Goal: Contribute content

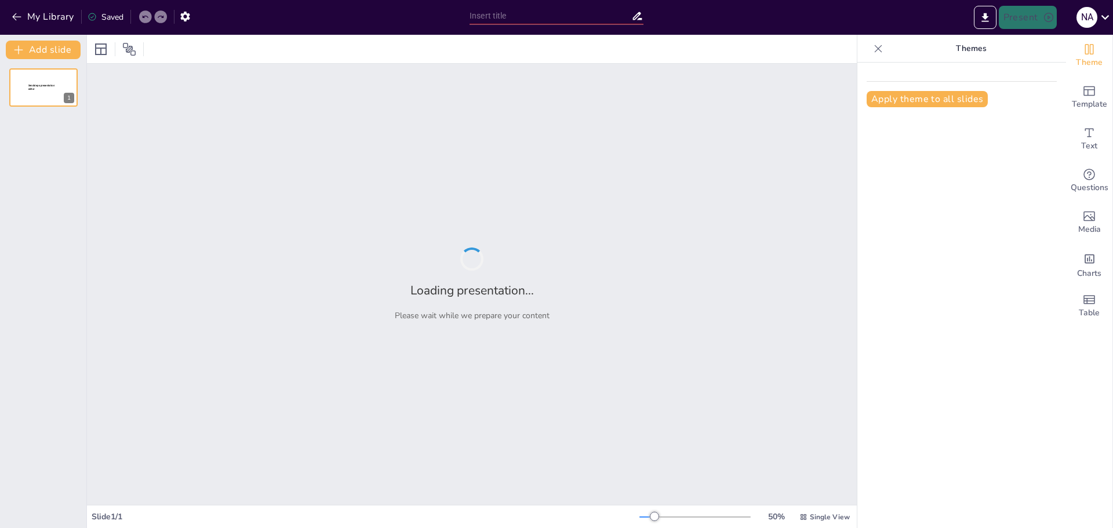
type input "IA y su Influencia en Diversos Sectores del Mundo"
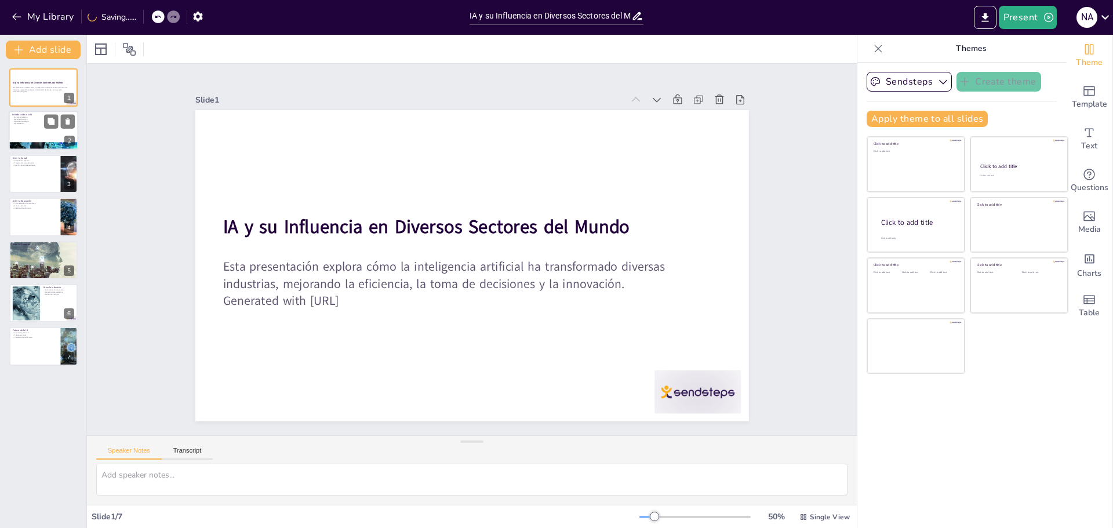
click at [45, 111] on div "Introducción a la IA IA como simulación Desarrollo histórico Aplicaciones diver…" at bounding box center [44, 111] width 70 height 0
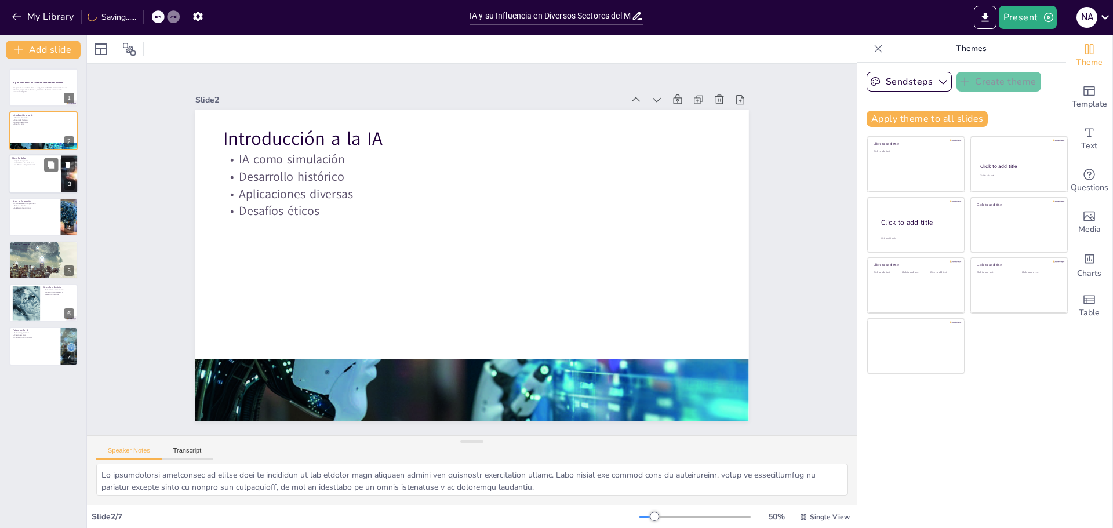
click at [38, 177] on div at bounding box center [44, 173] width 70 height 39
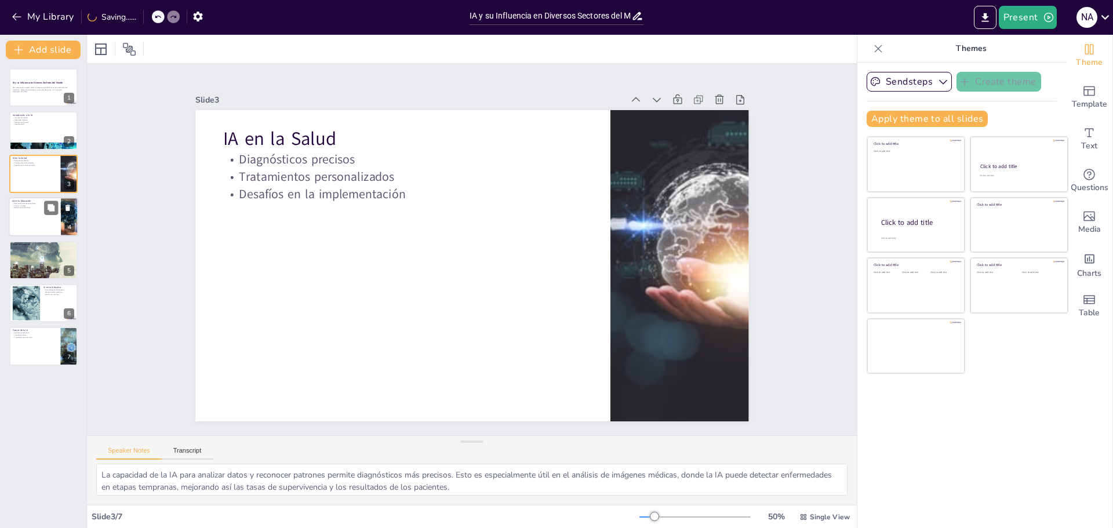
click at [31, 205] on p "Tutorías virtuales" at bounding box center [34, 206] width 45 height 2
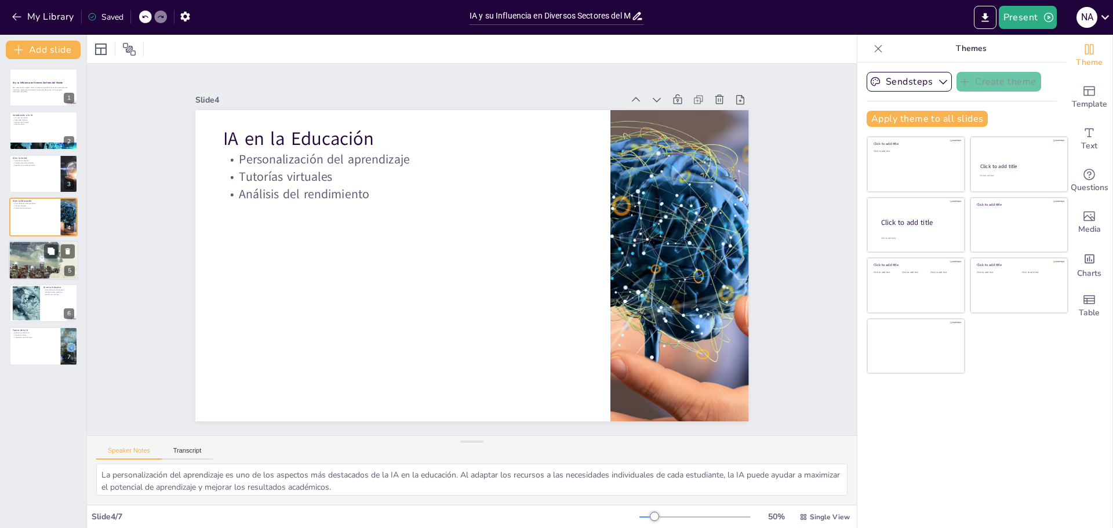
click at [43, 263] on div at bounding box center [44, 260] width 70 height 39
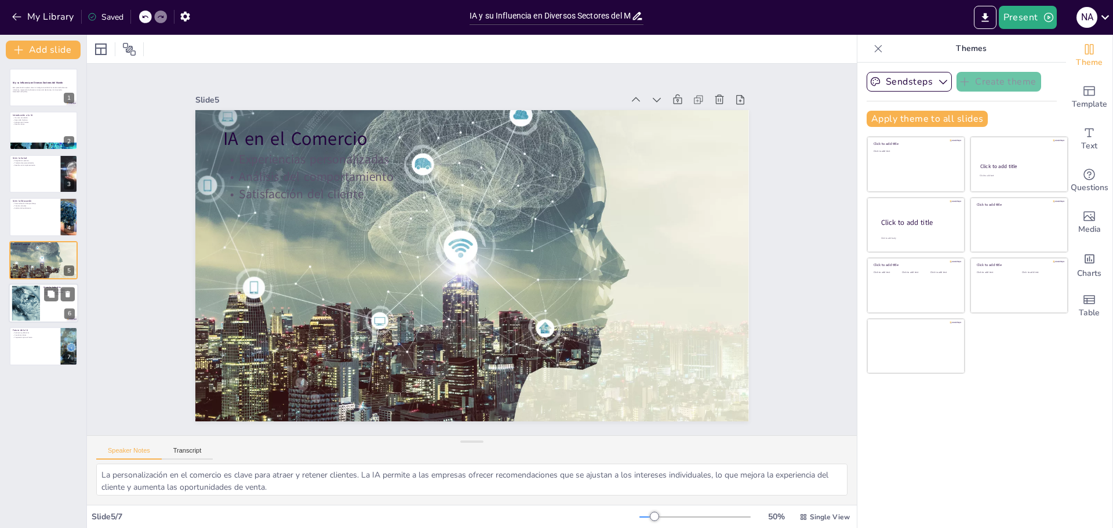
click at [34, 316] on div at bounding box center [25, 303] width 53 height 35
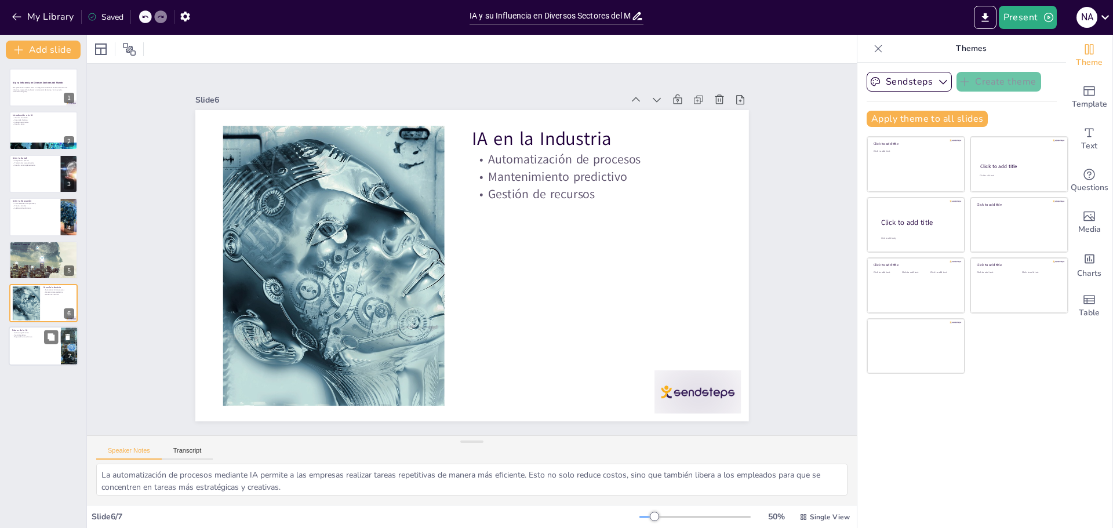
drag, startPoint x: 29, startPoint y: 336, endPoint x: 29, endPoint y: 329, distance: 6.4
click at [29, 335] on div "Avances significativos Cuestiones éticas Preparación para el futuro" at bounding box center [34, 335] width 45 height 6
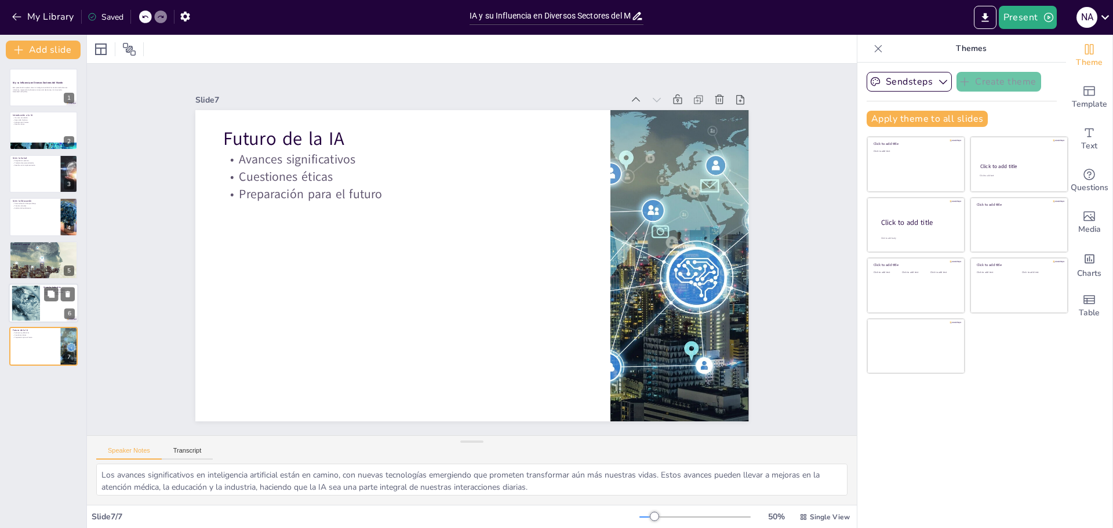
click at [30, 313] on div at bounding box center [25, 303] width 53 height 35
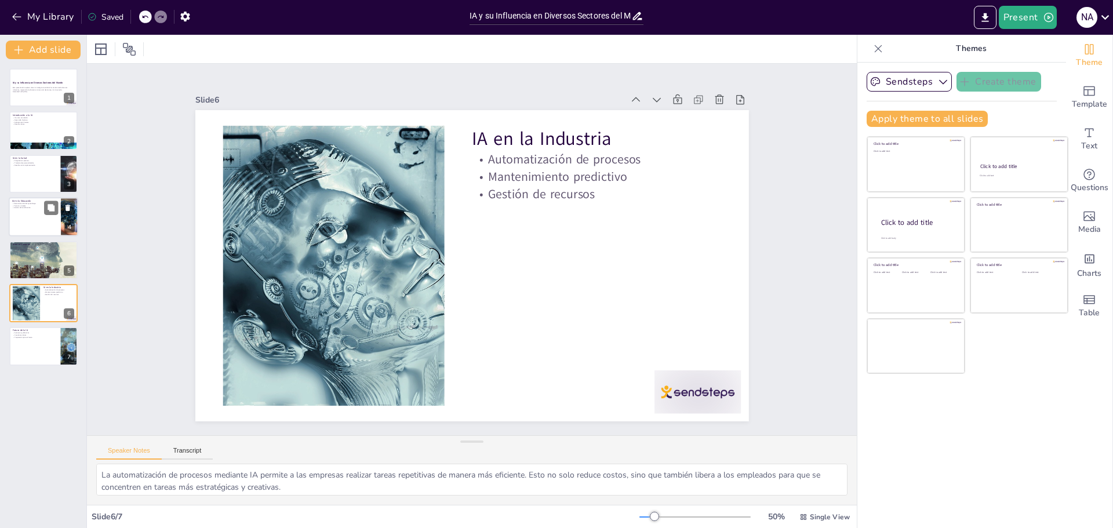
click at [23, 202] on p "IA en la Educación" at bounding box center [34, 200] width 45 height 3
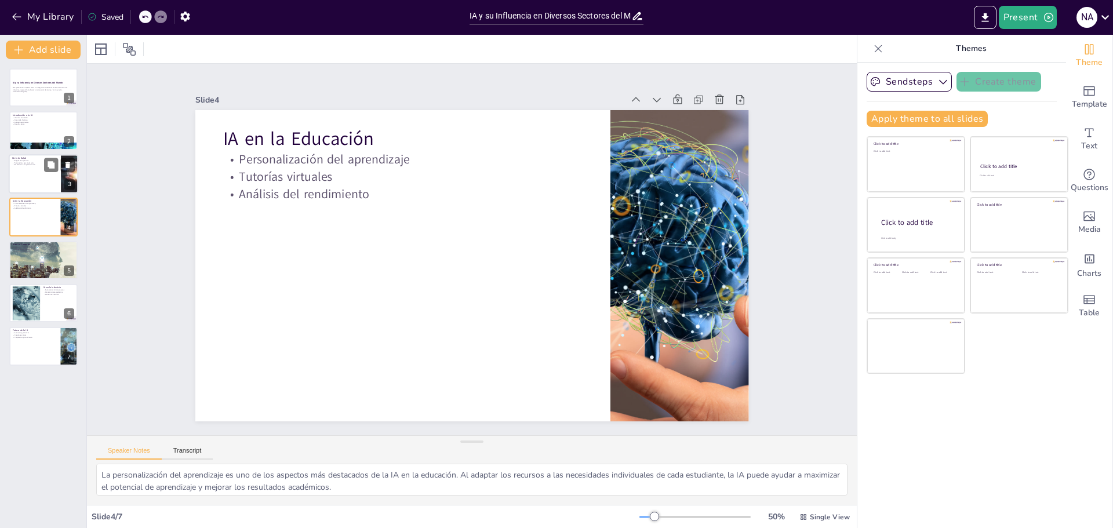
click at [26, 184] on div at bounding box center [44, 173] width 70 height 39
type textarea "La capacidad de la IA para analizar datos y reconocer patrones permite diagnóst…"
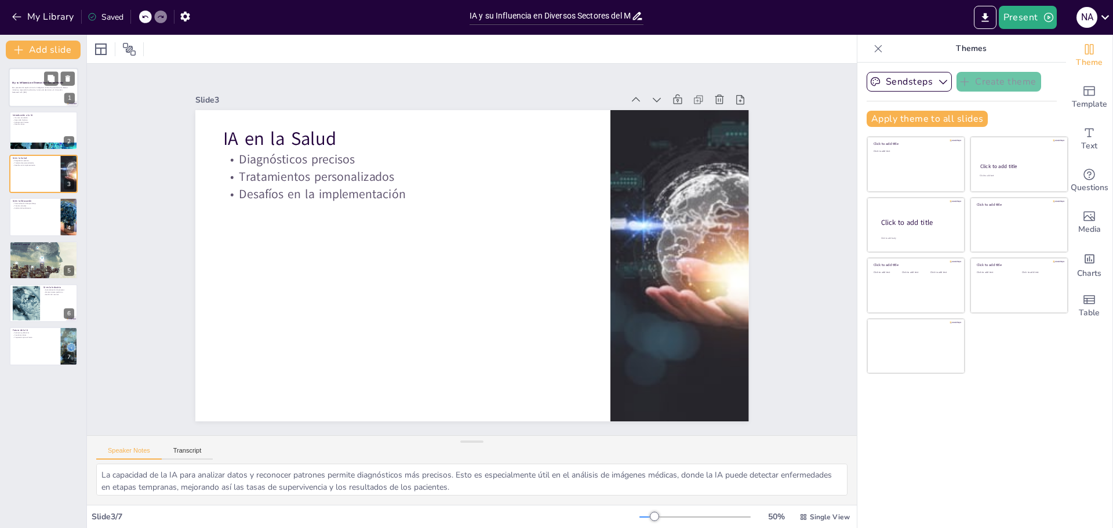
click at [26, 68] on div "IA y su Influencia en Diversos Sectores del Mundo Esta presentación explora cóm…" at bounding box center [44, 68] width 70 height 0
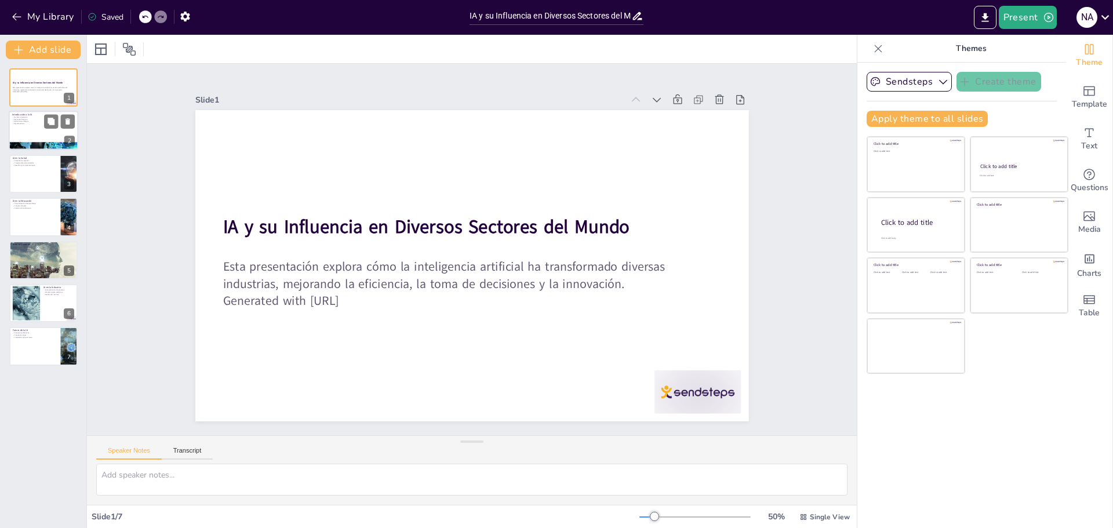
click at [36, 128] on div at bounding box center [44, 130] width 70 height 39
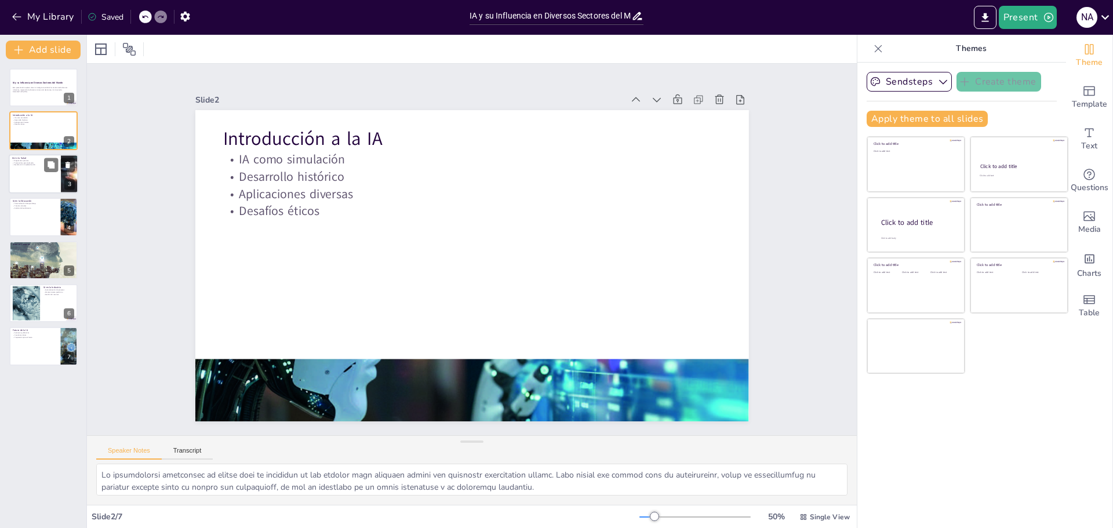
click at [29, 165] on p "Desafíos en la implementación" at bounding box center [34, 165] width 45 height 2
type textarea "La capacidad de la IA para analizar datos y reconocer patrones permite diagnóst…"
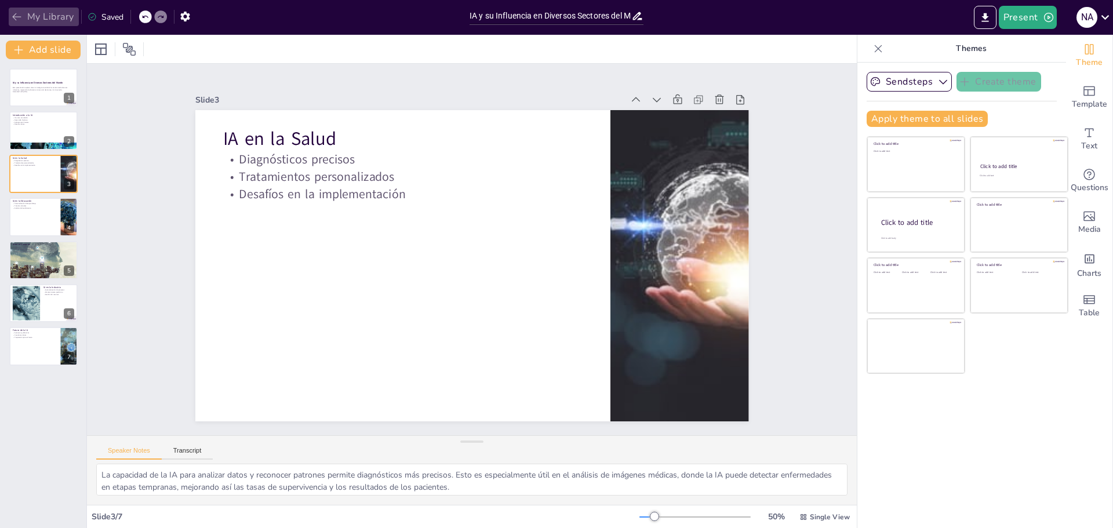
click at [37, 9] on button "My Library" at bounding box center [44, 17] width 70 height 19
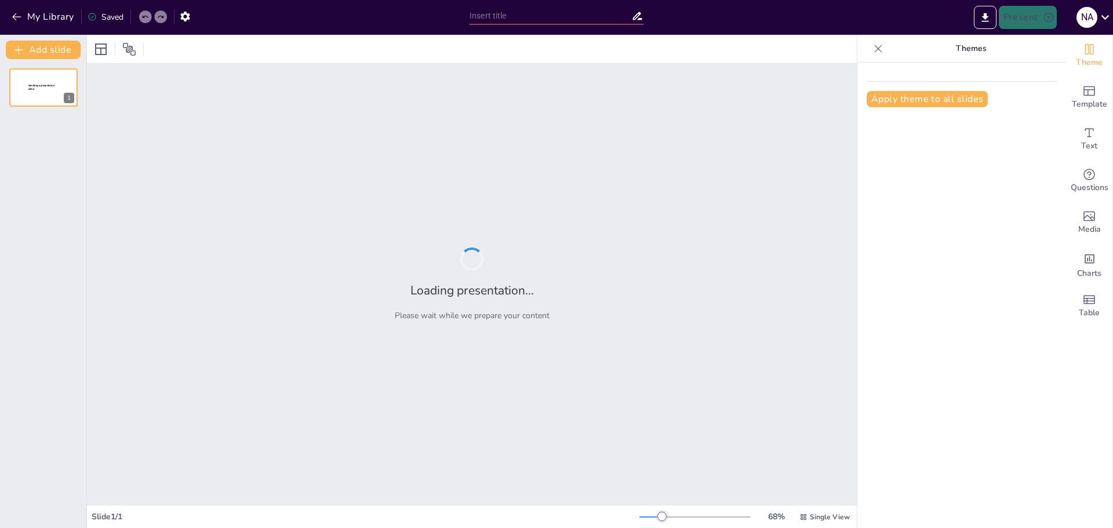
type input "Skibidi Toilets: Análisis de su Impacto Cultural y Viralidad"
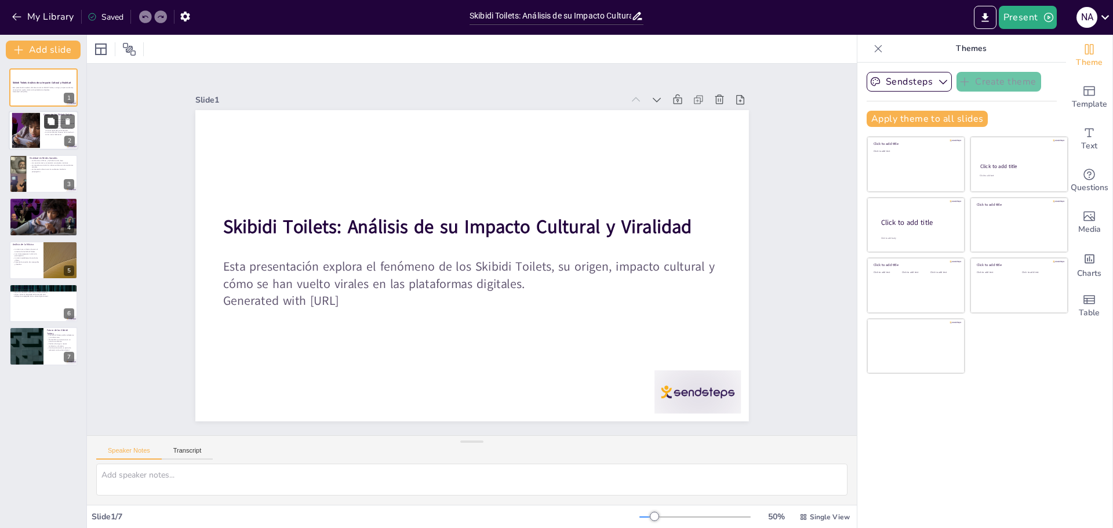
click at [50, 118] on icon at bounding box center [51, 121] width 7 height 7
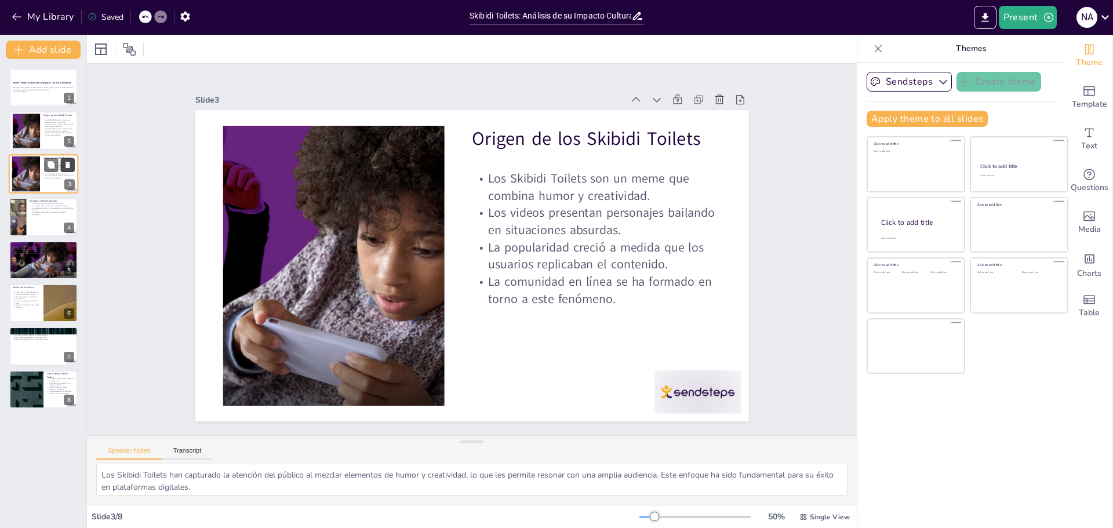
click at [67, 166] on icon at bounding box center [68, 165] width 5 height 6
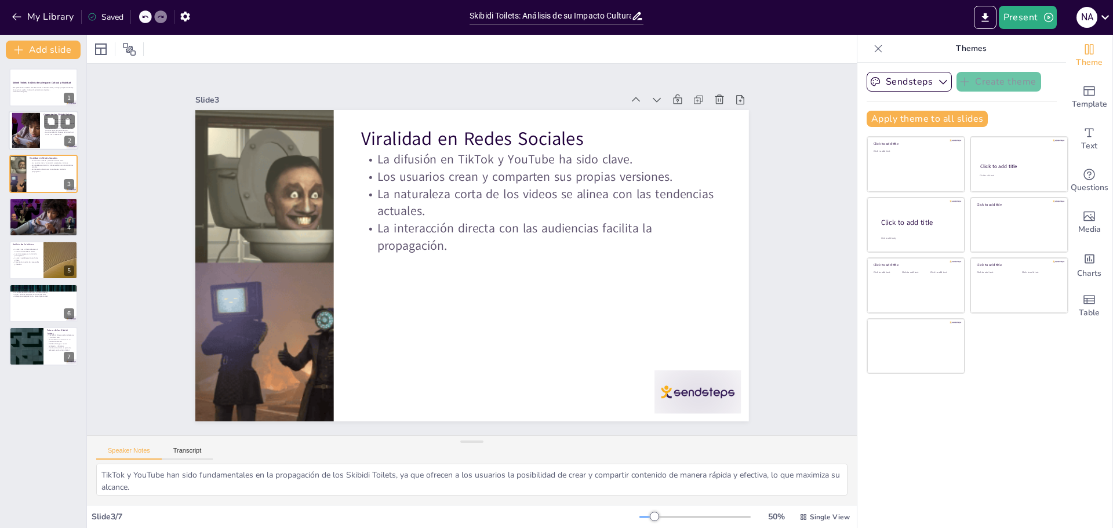
click at [25, 126] on div at bounding box center [26, 130] width 120 height 35
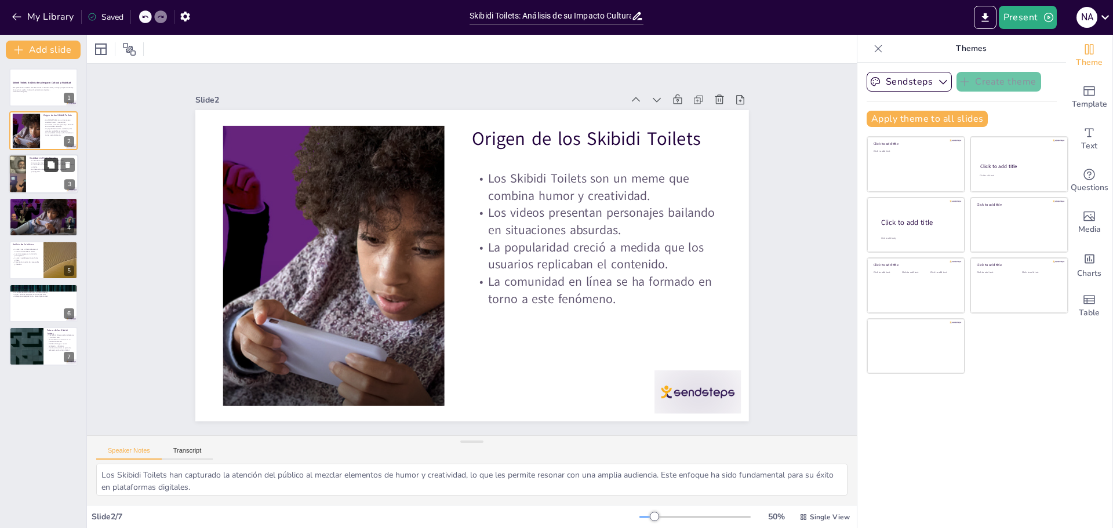
click at [52, 170] on button at bounding box center [51, 165] width 14 height 14
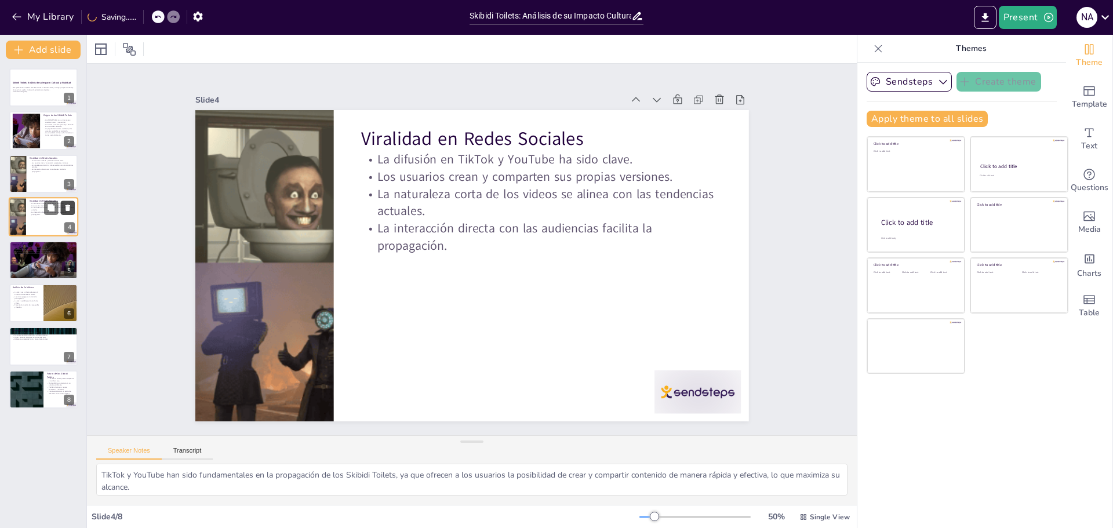
click at [65, 206] on icon at bounding box center [68, 208] width 8 height 8
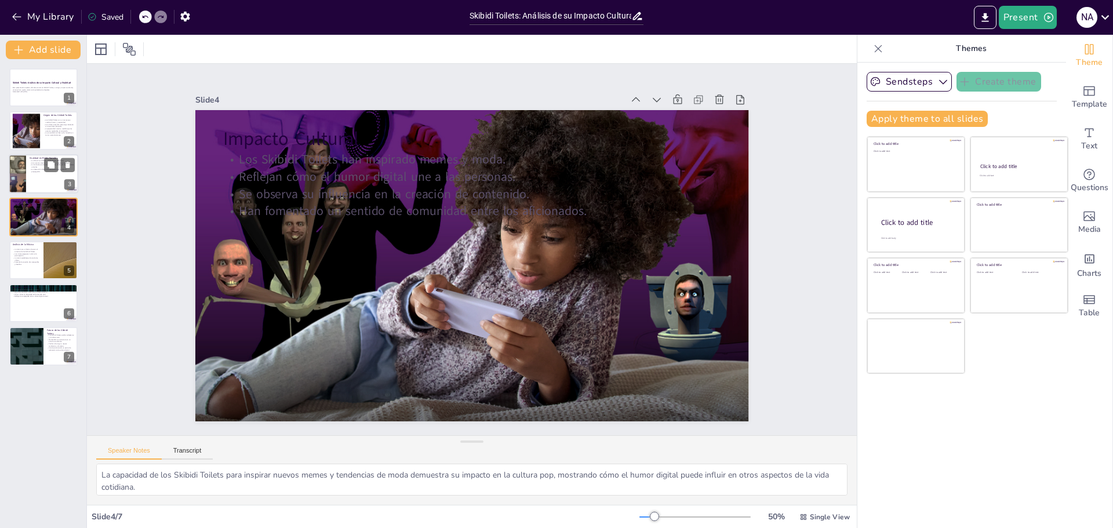
click at [25, 179] on div at bounding box center [17, 173] width 71 height 39
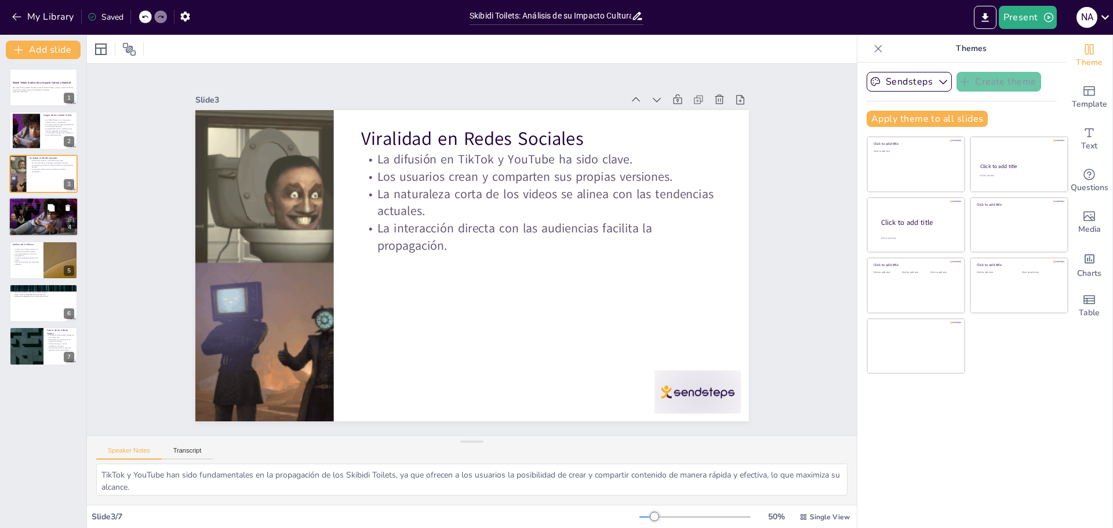
click at [28, 221] on div at bounding box center [44, 216] width 70 height 49
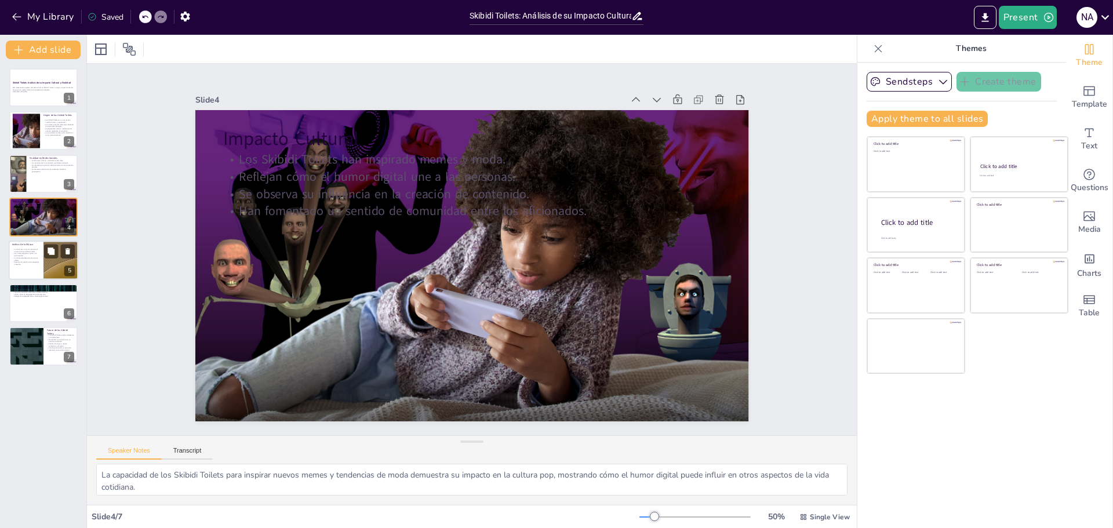
click at [9, 257] on div at bounding box center [44, 260] width 70 height 39
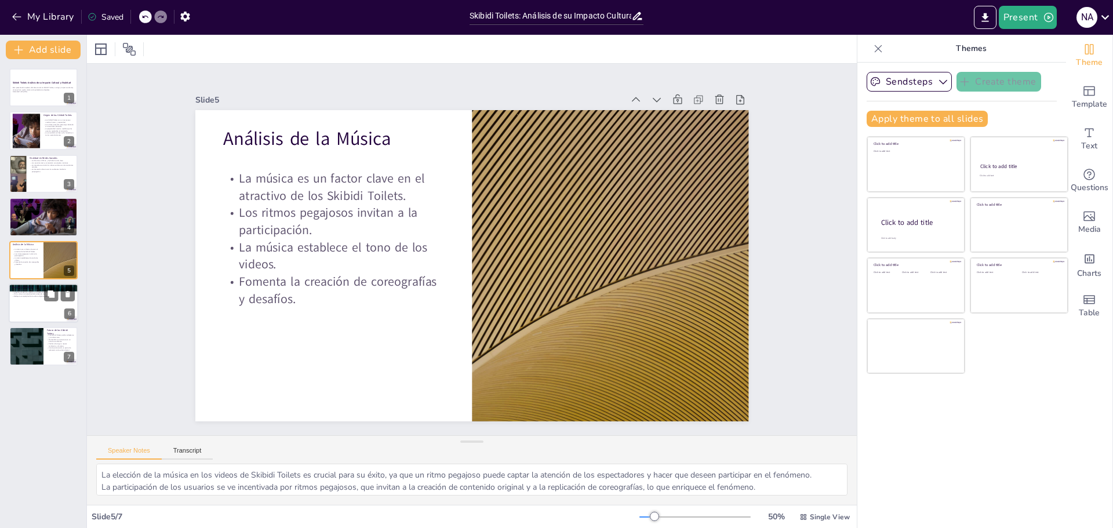
click at [30, 299] on div at bounding box center [44, 303] width 70 height 39
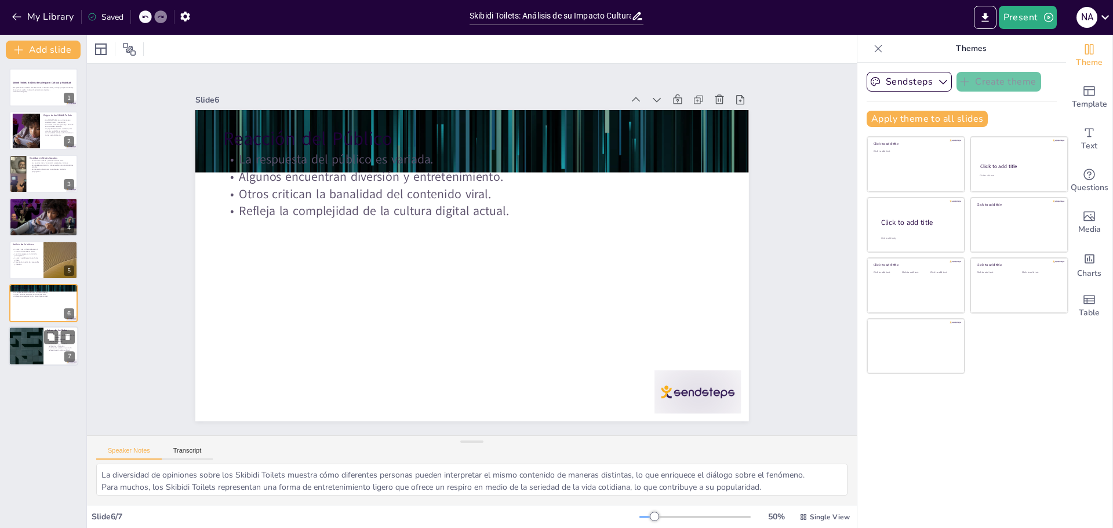
click at [14, 334] on div at bounding box center [26, 346] width 70 height 39
type textarea "La adaptación y transformación de los Skibidi Toilets será crucial para su supe…"
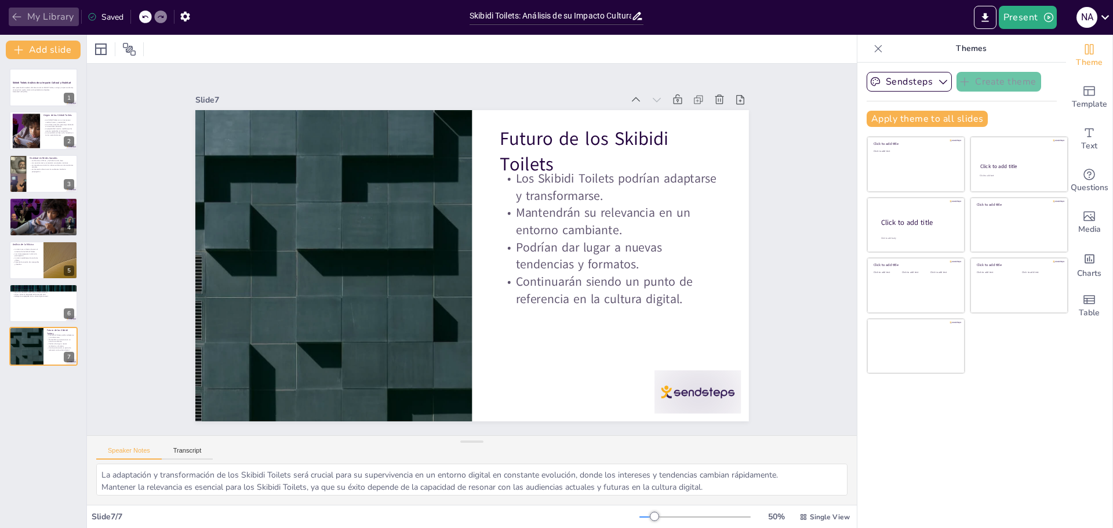
click at [43, 16] on button "My Library" at bounding box center [44, 17] width 70 height 19
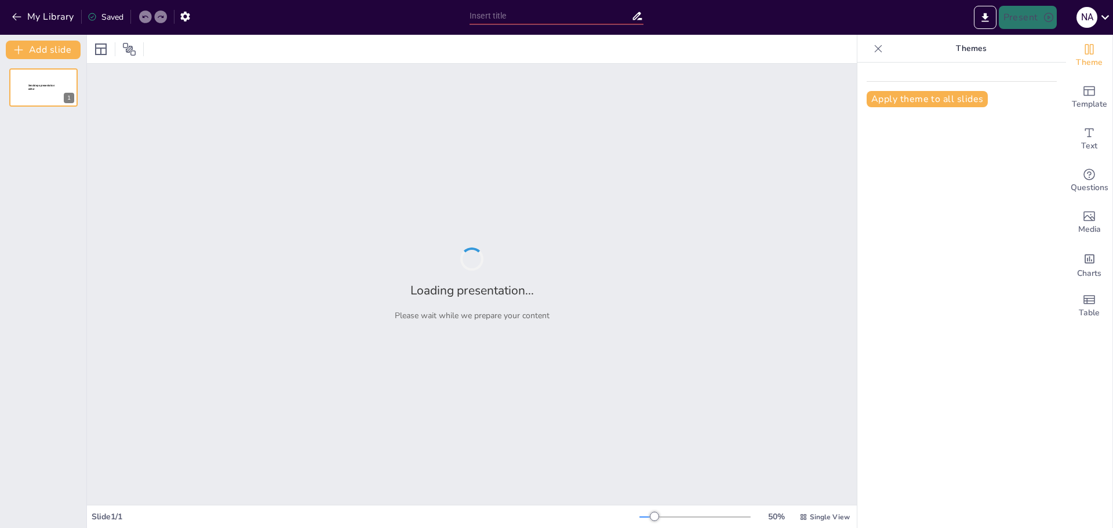
type input "La Evolución Humana: Un Viaje a Través del Tiempo"
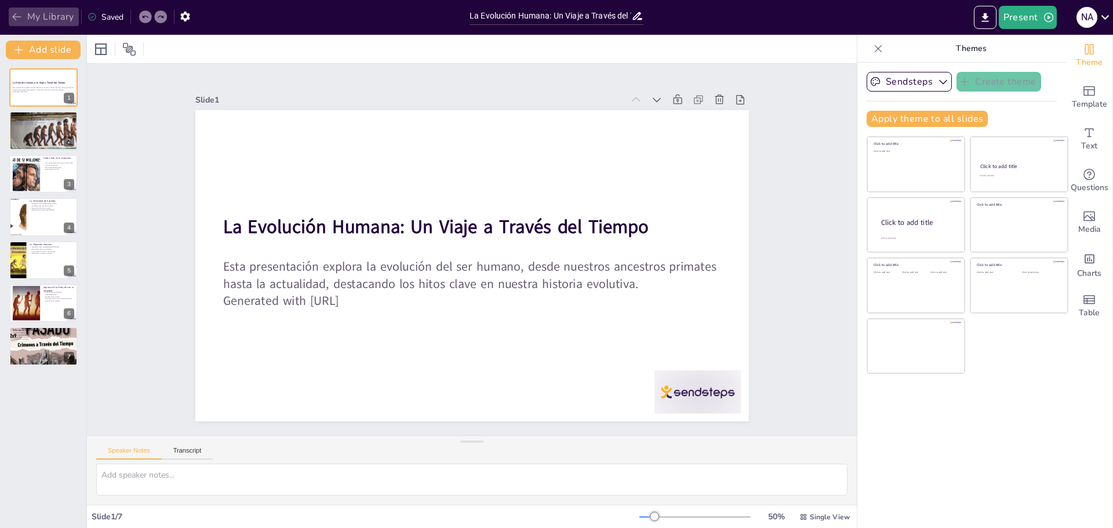
click at [52, 14] on button "My Library" at bounding box center [44, 17] width 70 height 19
